Goal: Contribute content: Add original content to the website for others to see

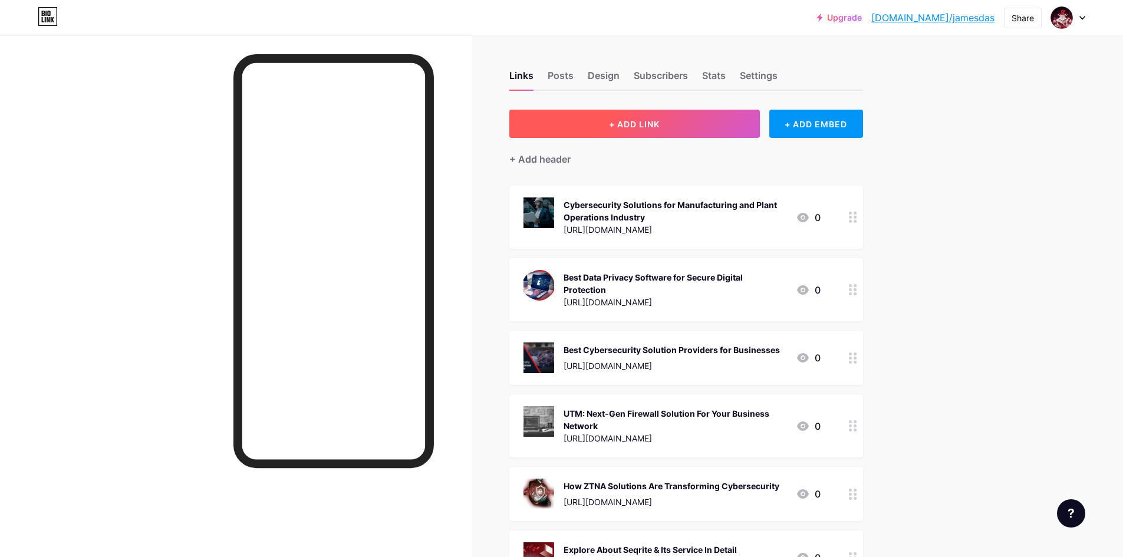
click at [633, 124] on span "+ ADD LINK" at bounding box center [634, 124] width 51 height 10
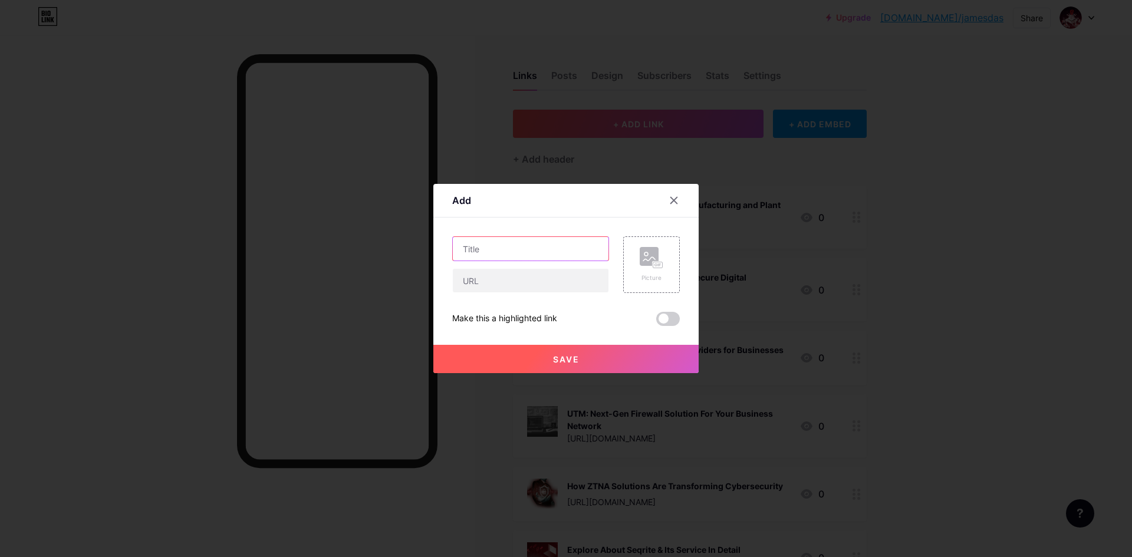
click at [505, 256] on input "text" at bounding box center [531, 249] width 156 height 24
paste input "Unmasking the SVG Threat: How Hackers Use Vector Graphics for Phishing Attacks"
type input "Unmasking the SVG Threat: How Hackers Use Vector Graphics for Phishing Attacks"
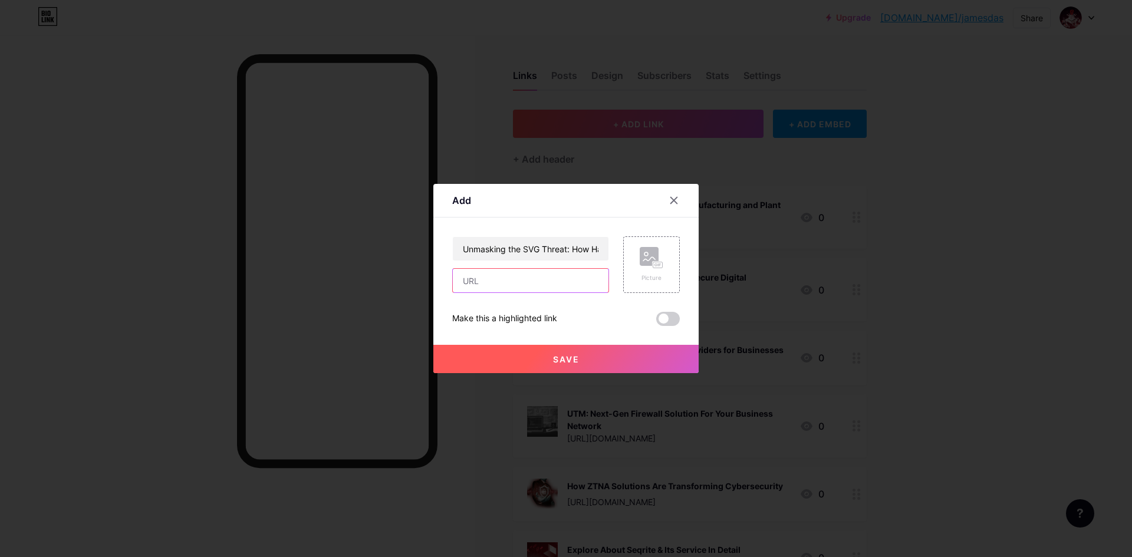
drag, startPoint x: 513, startPoint y: 284, endPoint x: 555, endPoint y: 285, distance: 41.9
click at [513, 284] on input "text" at bounding box center [531, 281] width 156 height 24
paste input "[URL][DOMAIN_NAME]"
type input "[URL][DOMAIN_NAME]"
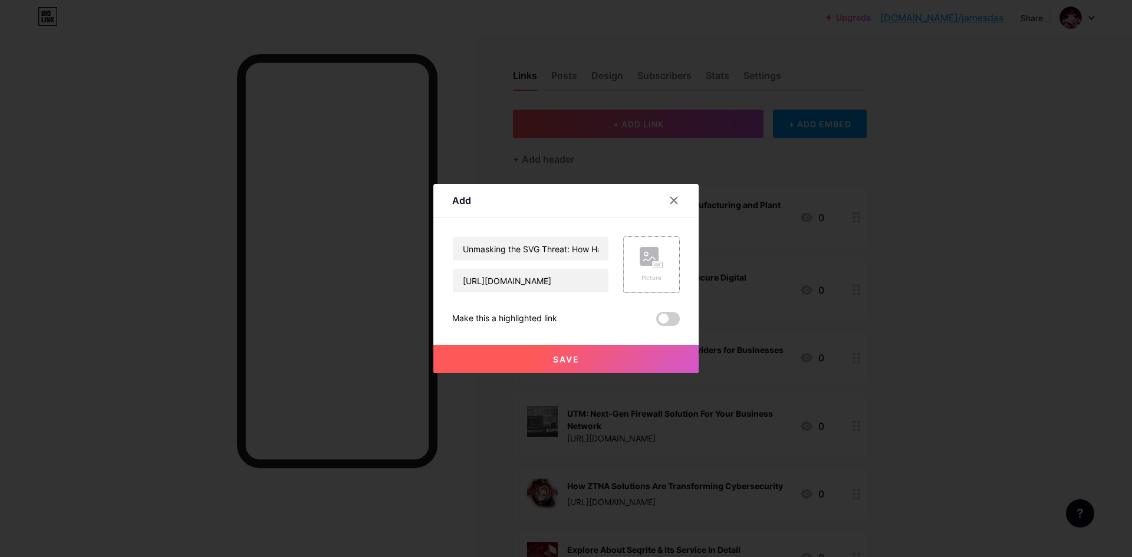
click at [657, 284] on div "Picture" at bounding box center [651, 264] width 57 height 57
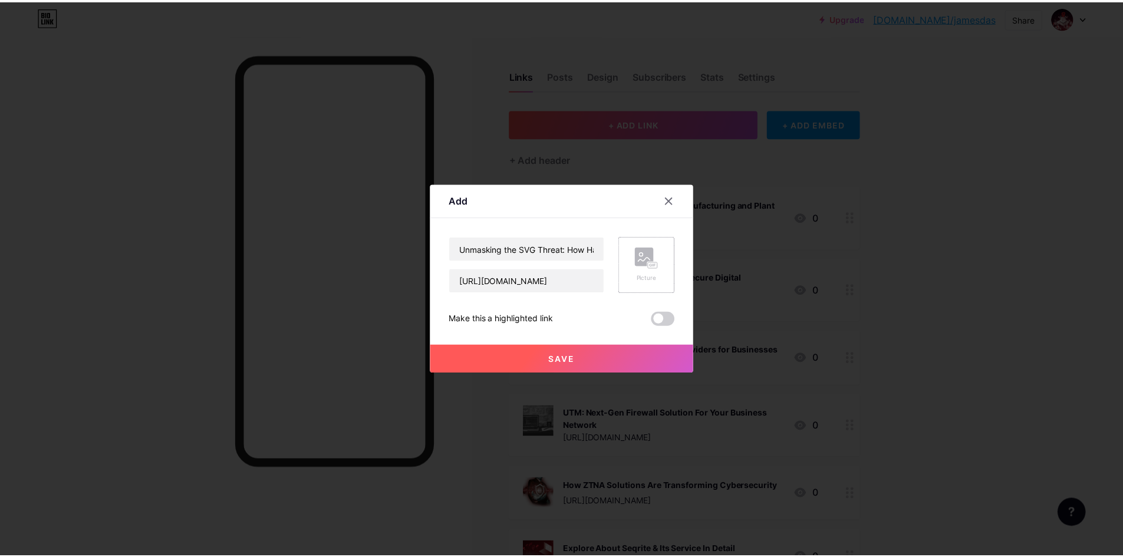
scroll to position [0, 0]
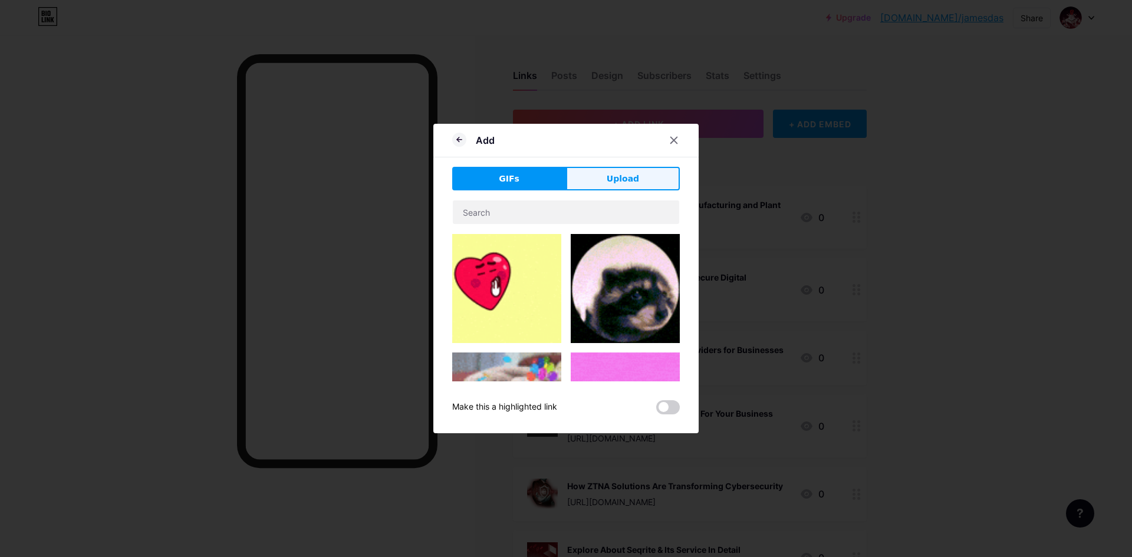
click at [631, 183] on span "Upload" at bounding box center [623, 179] width 32 height 12
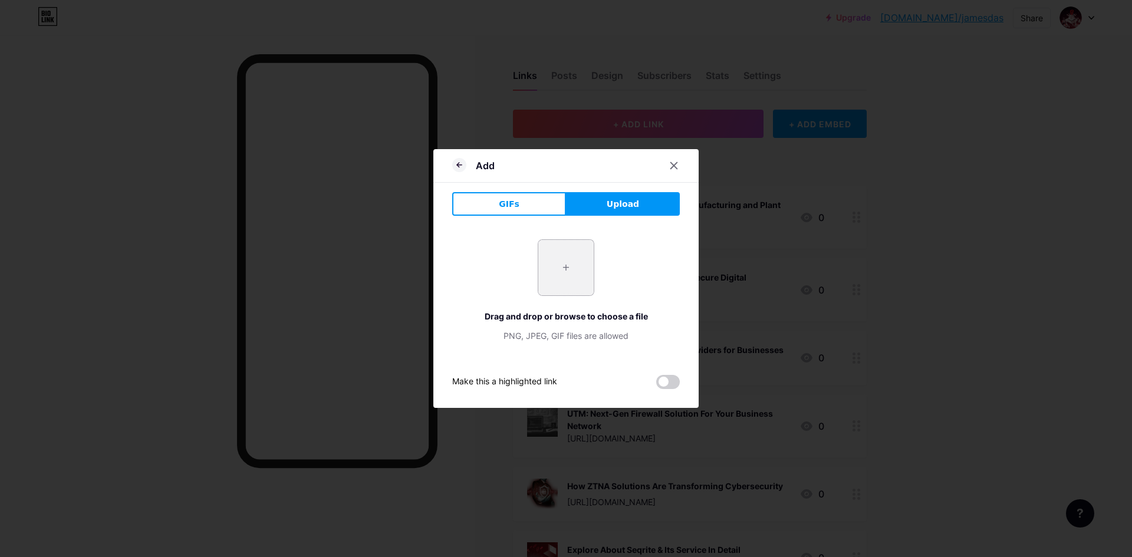
click at [577, 279] on input "file" at bounding box center [565, 267] width 55 height 55
type input "C:\fakepath\SEQRITE-Blog-2025-May-SVG-Threat (1).jpg"
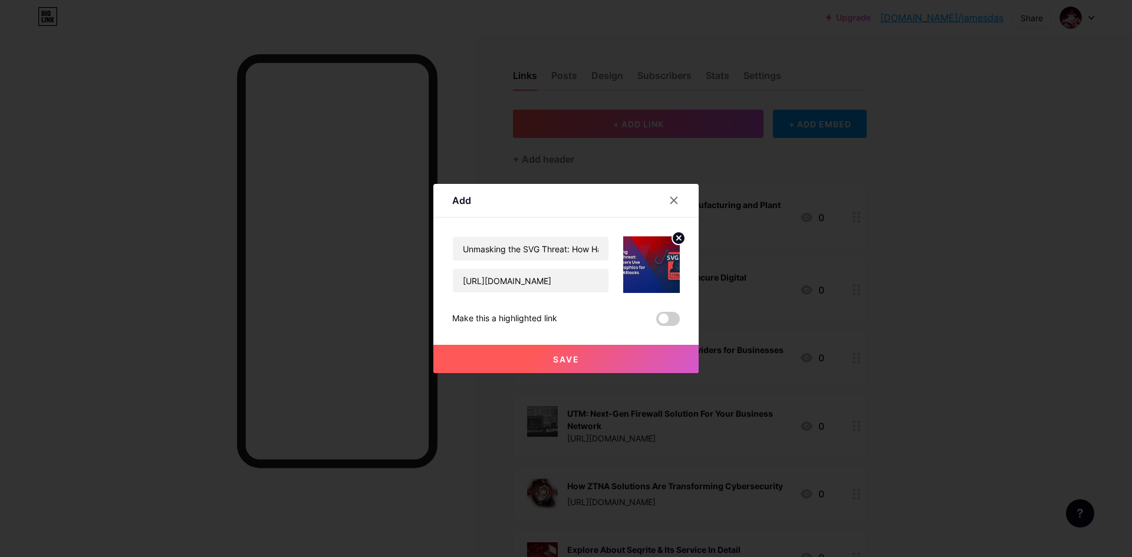
click at [572, 363] on span "Save" at bounding box center [566, 359] width 27 height 10
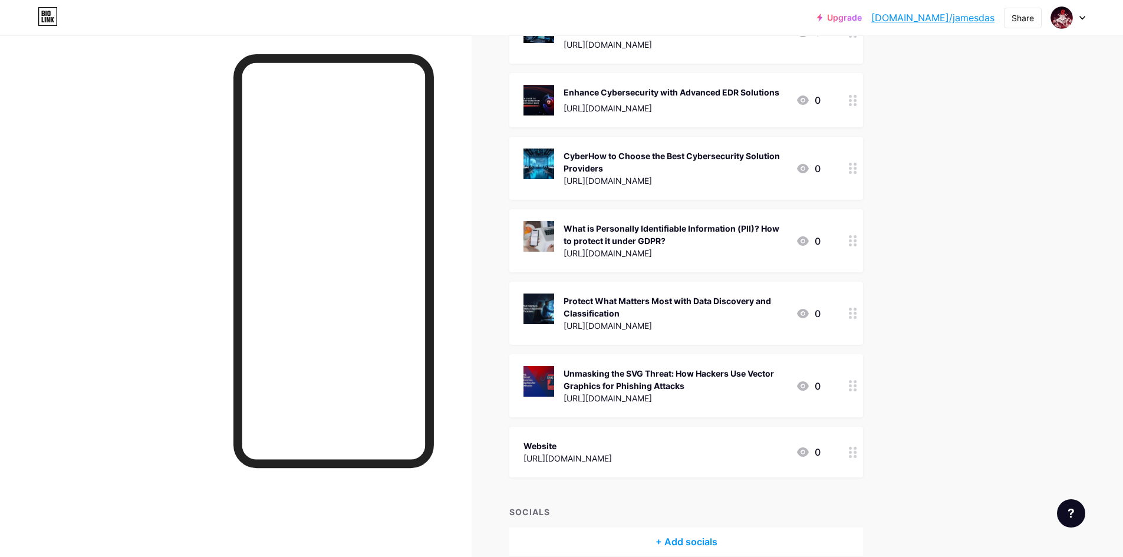
scroll to position [2310, 0]
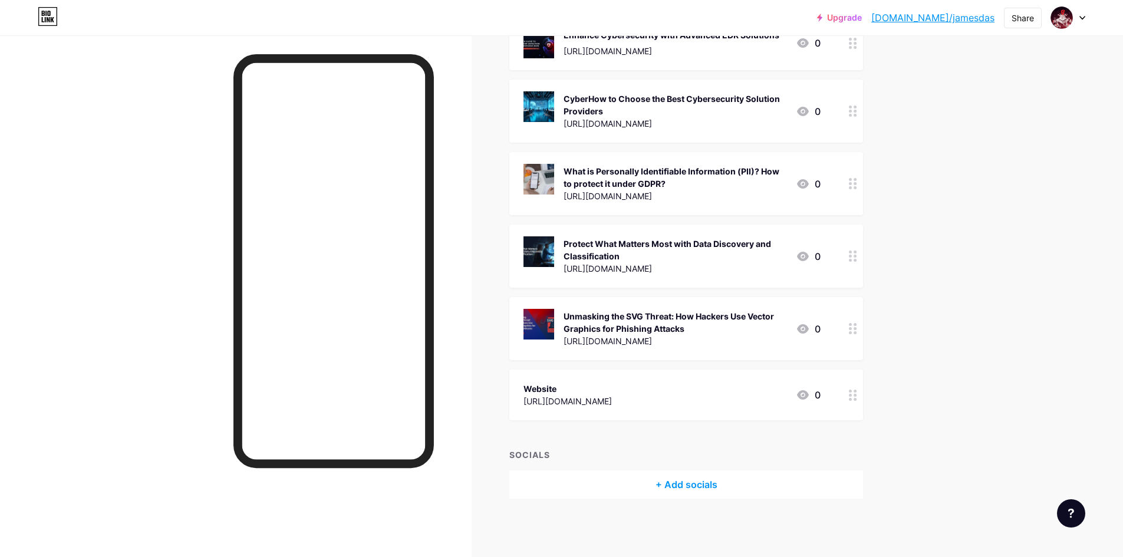
click at [833, 317] on div "Unmasking the SVG Threat: How Hackers Use Vector Graphics for Phishing Attacks …" at bounding box center [686, 328] width 354 height 63
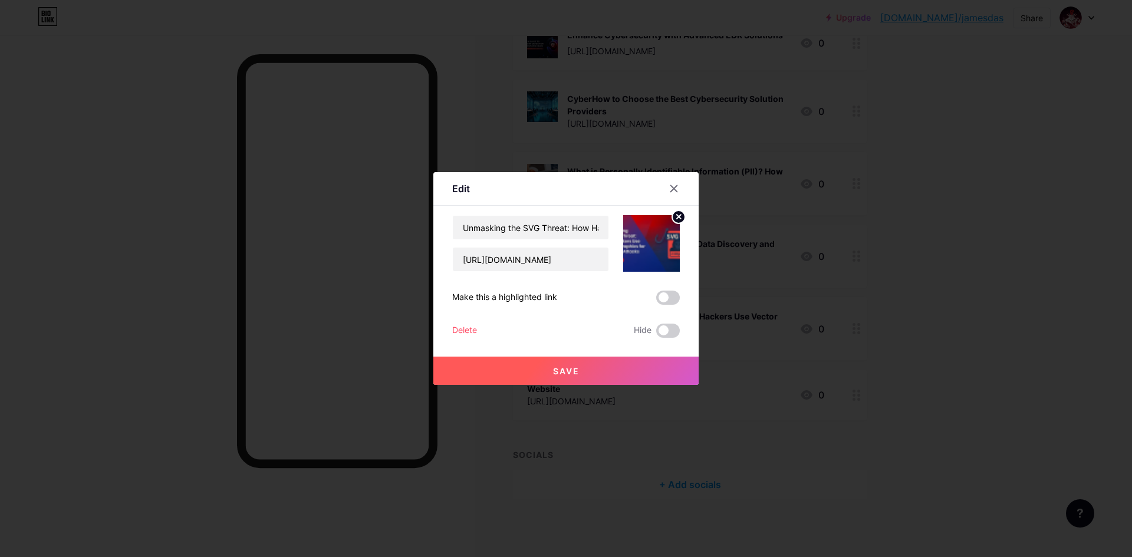
click at [914, 289] on div at bounding box center [566, 278] width 1132 height 557
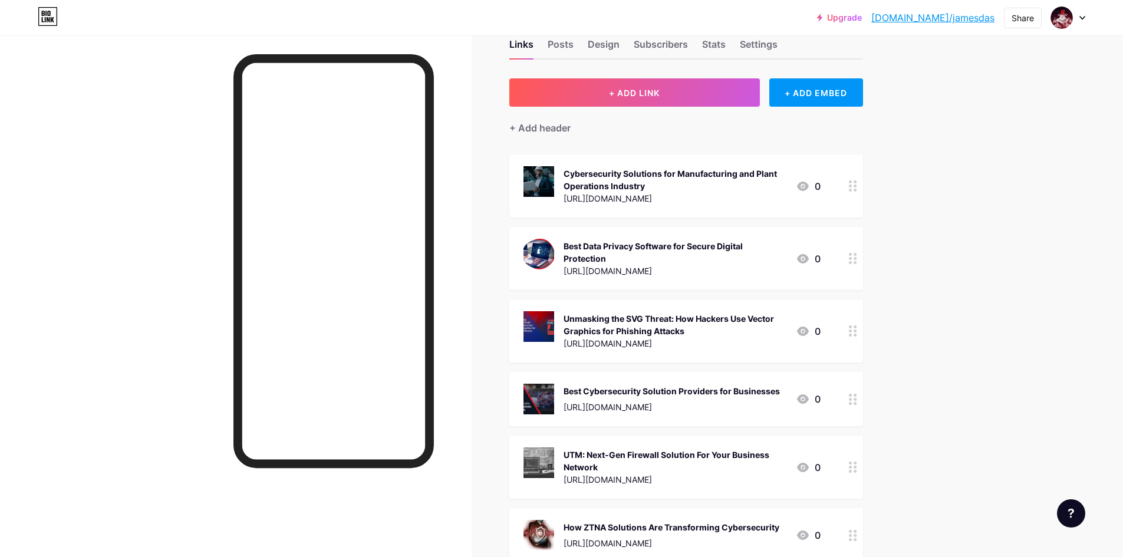
scroll to position [11, 0]
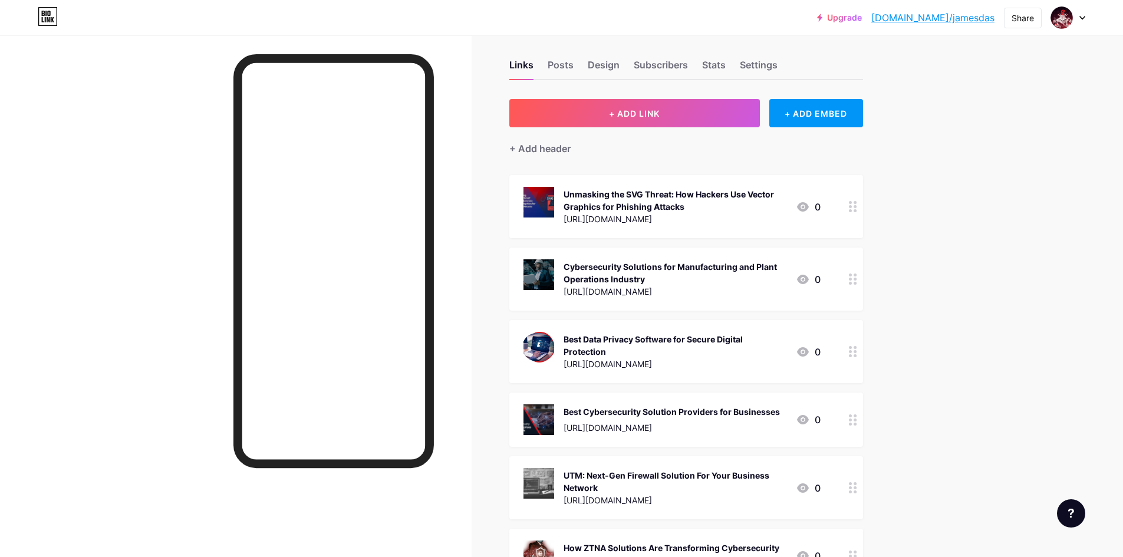
click at [946, 17] on link "[DOMAIN_NAME]/jamesdas" at bounding box center [932, 18] width 123 height 14
